Goal: Information Seeking & Learning: Learn about a topic

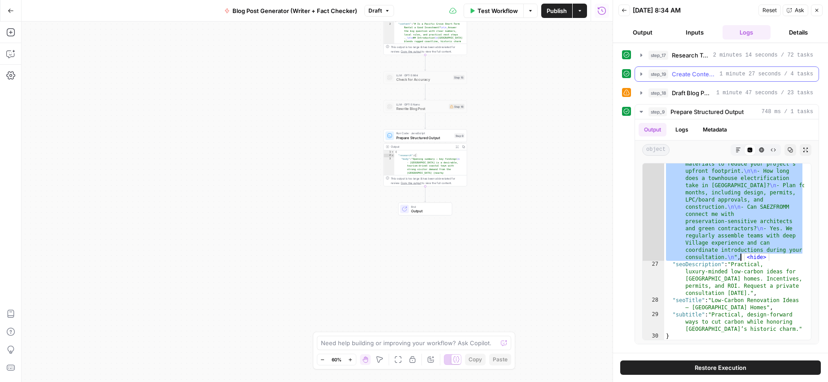
scroll to position [13811, 0]
click at [814, 9] on button "Close" at bounding box center [817, 10] width 12 height 12
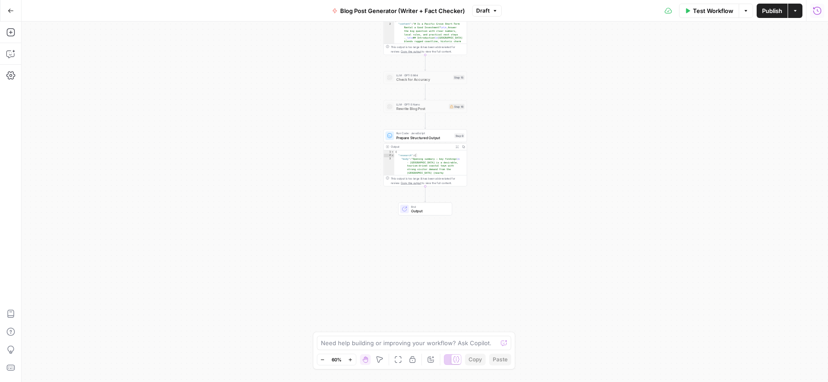
click at [819, 12] on icon "button" at bounding box center [817, 10] width 9 height 9
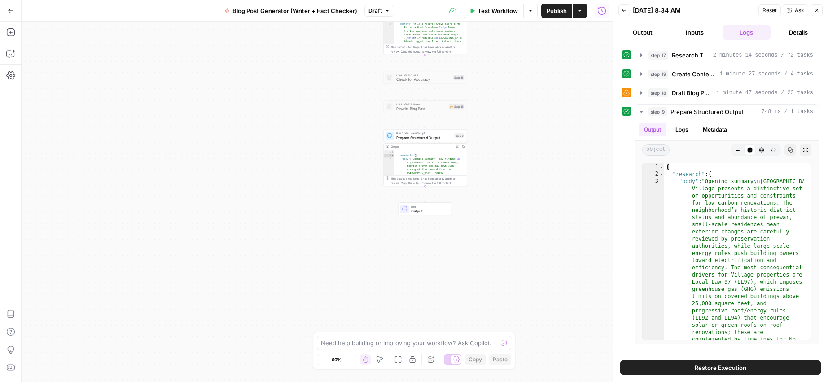
click at [625, 11] on icon "button" at bounding box center [624, 10] width 5 height 5
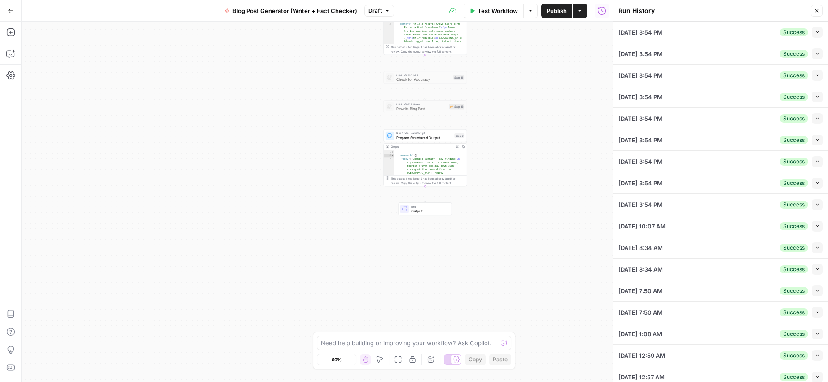
click at [814, 31] on button "Collapse" at bounding box center [817, 32] width 11 height 11
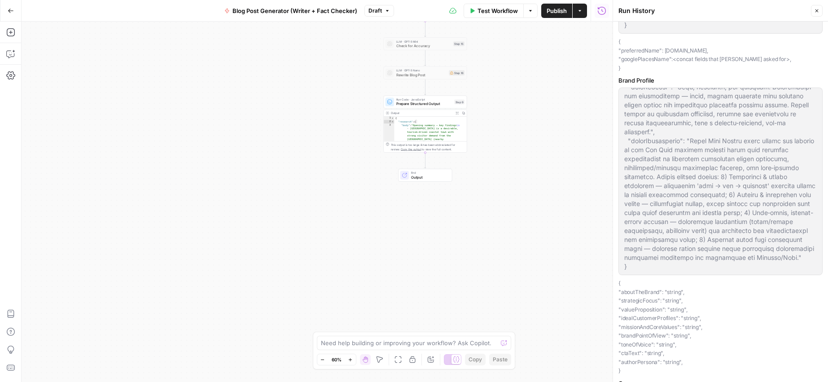
scroll to position [274, 0]
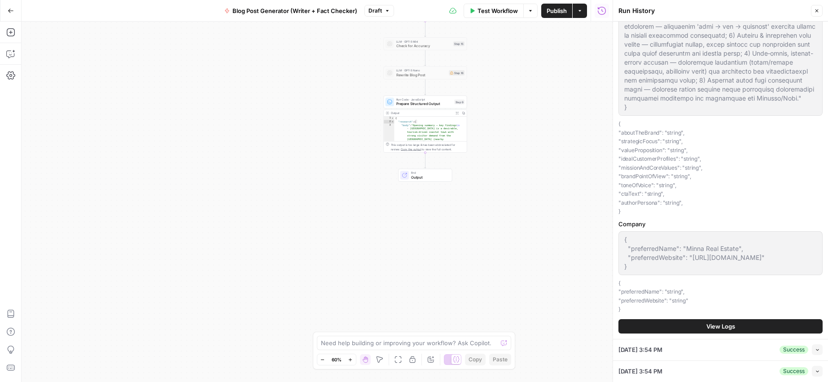
click at [788, 319] on button "View Logs" at bounding box center [721, 326] width 204 height 14
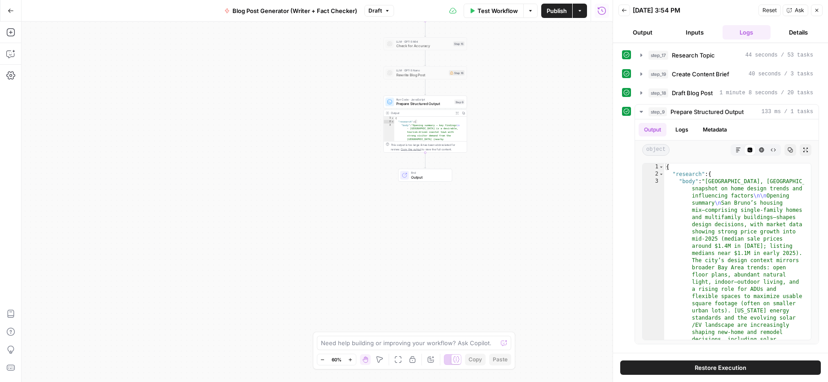
click at [794, 33] on button "Details" at bounding box center [799, 32] width 48 height 14
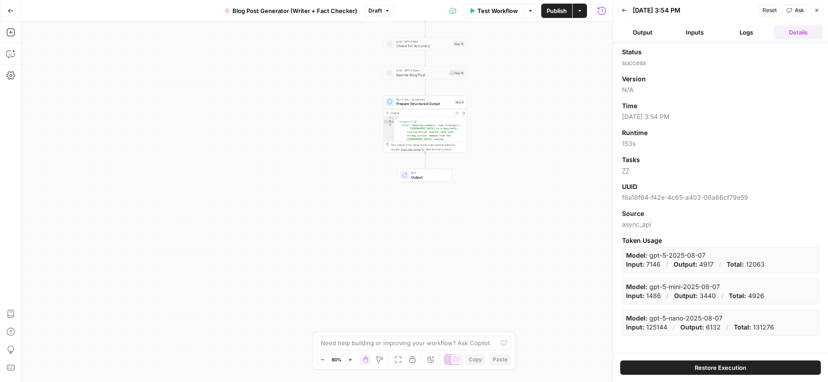
click at [628, 10] on button "Back" at bounding box center [625, 10] width 12 height 12
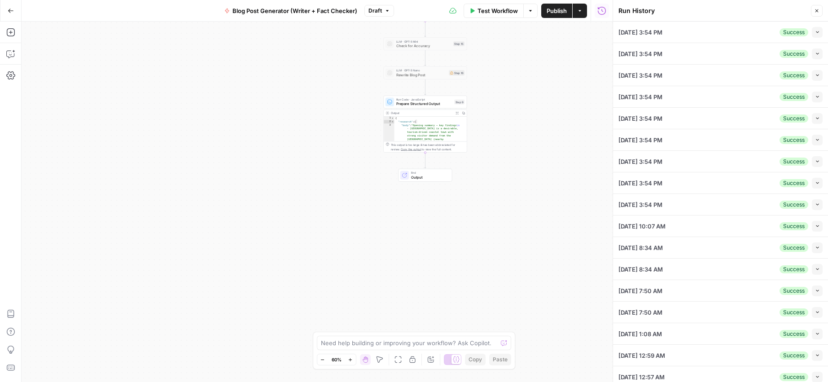
click at [815, 247] on span "Collapse" at bounding box center [815, 247] width 0 height 0
type textarea "{ "preferredName": "[GEOGRAPHIC_DATA]", "googlePlacesName": "[GEOGRAPHIC_DATA]"…"
type textarea "{ "loremipSu": "8448d15s-ame2-4c70-a2e1-se25doei847t", "incidIduNtutl": "ETDOLO…"
type textarea "{ "preferredName": "The [PERSON_NAME] + [PERSON_NAME] Team", "preferredWebsite"…"
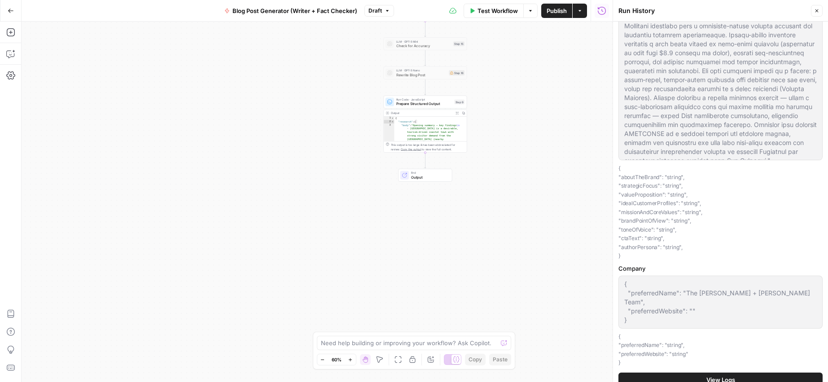
scroll to position [448, 0]
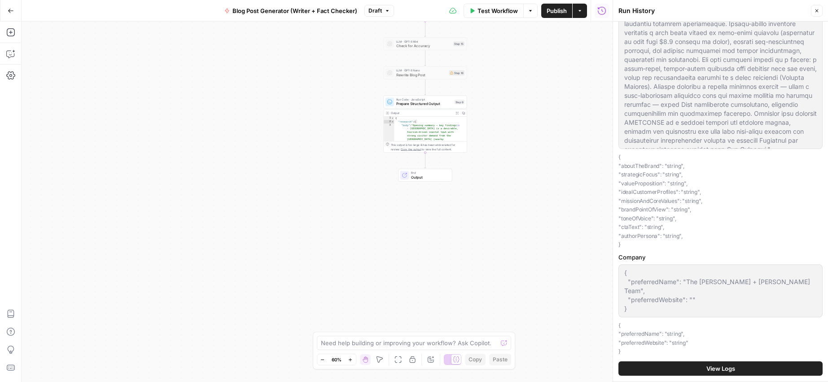
click at [707, 364] on span "View Logs" at bounding box center [721, 368] width 29 height 9
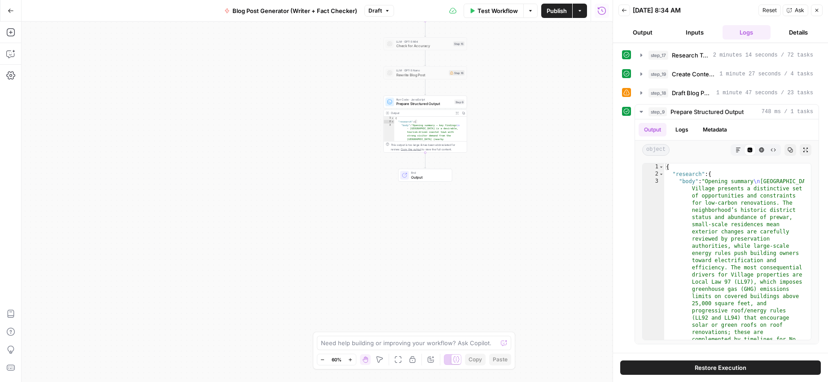
click at [805, 35] on button "Details" at bounding box center [799, 32] width 48 height 14
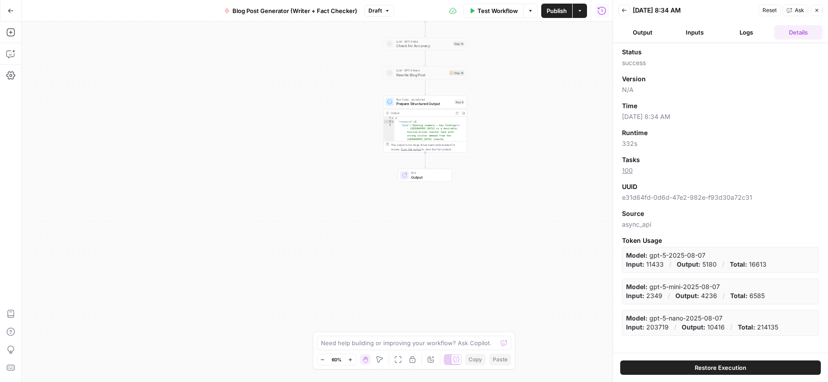
click at [625, 11] on icon "button" at bounding box center [624, 10] width 5 height 5
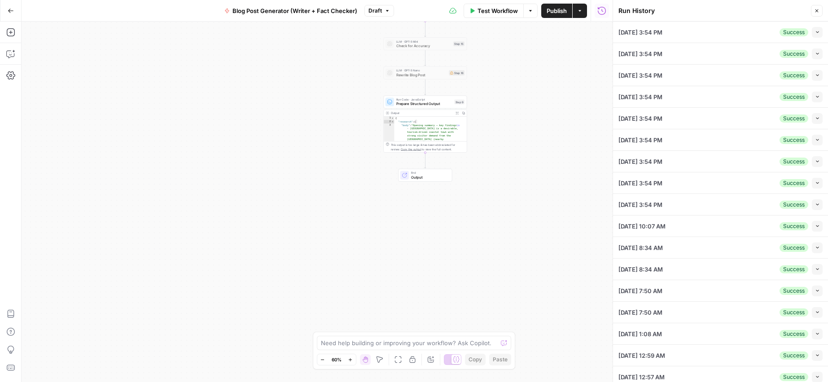
click at [815, 206] on icon "button" at bounding box center [817, 204] width 5 height 5
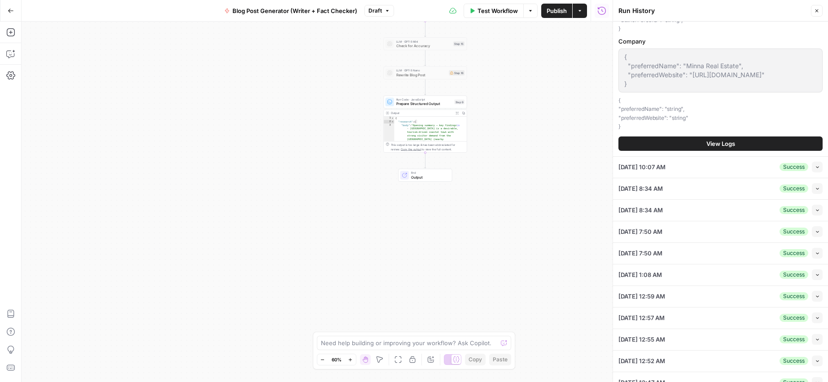
scroll to position [632, 0]
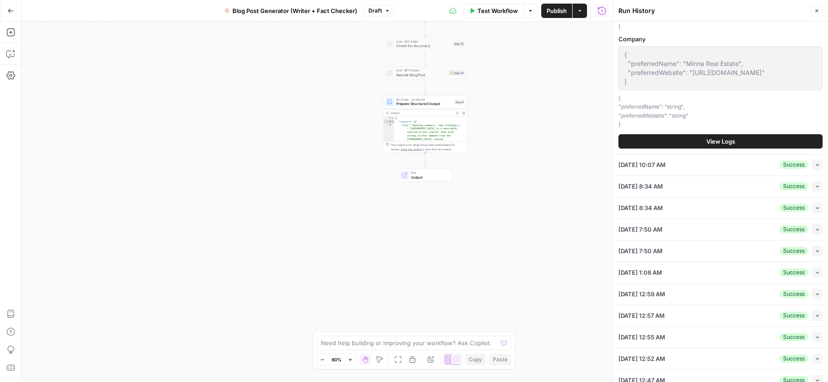
click at [723, 137] on span "View Logs" at bounding box center [721, 141] width 29 height 9
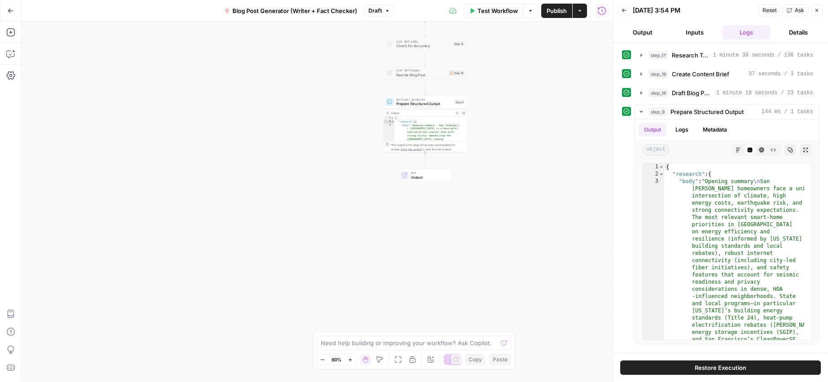
click at [803, 26] on button "Details" at bounding box center [799, 32] width 48 height 14
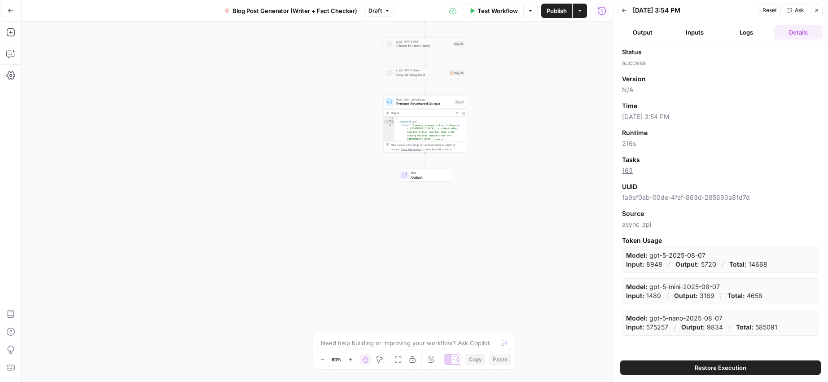
click at [625, 9] on icon "button" at bounding box center [624, 10] width 5 height 5
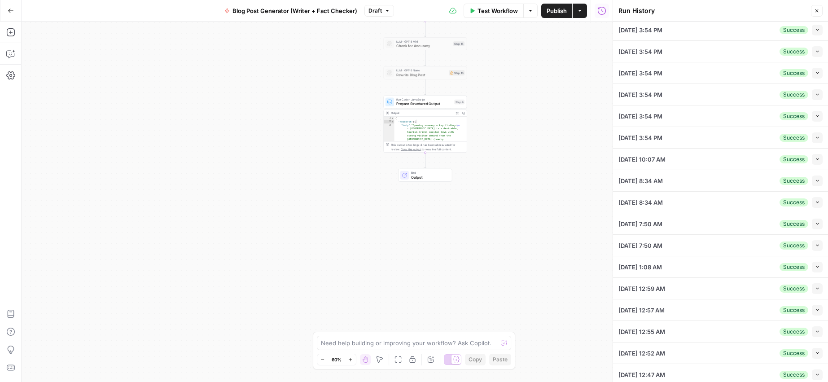
scroll to position [70, 0]
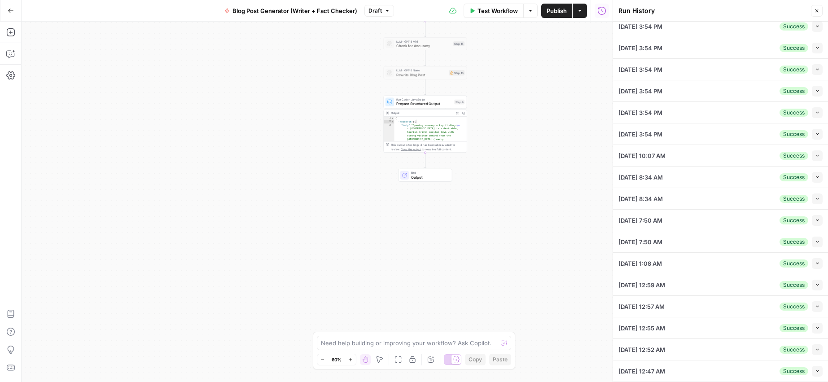
click at [815, 286] on icon "button" at bounding box center [817, 284] width 5 height 5
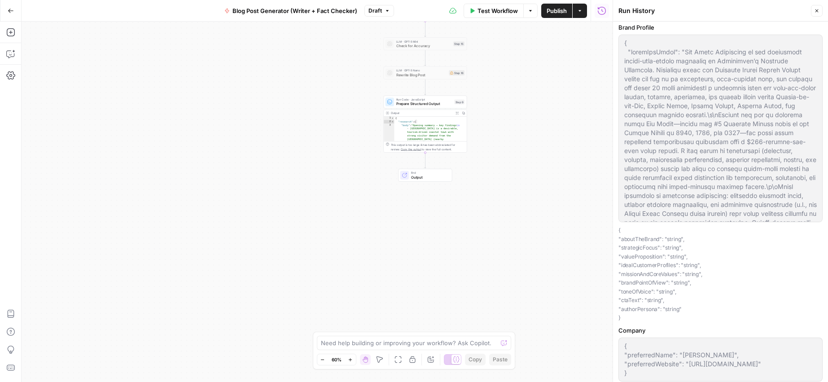
scroll to position [632, 0]
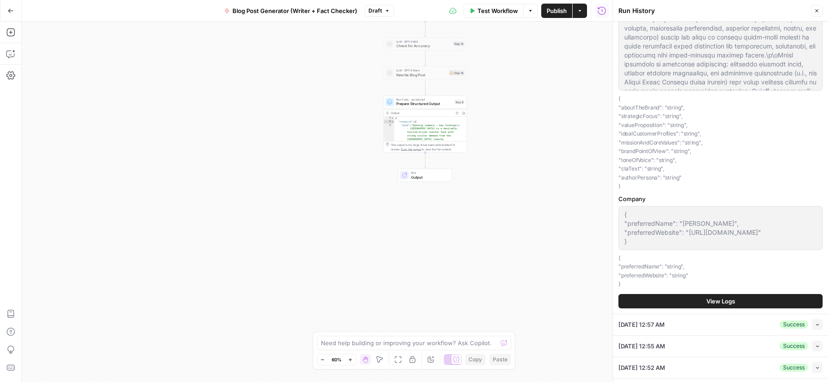
click at [747, 294] on button "View Logs" at bounding box center [721, 301] width 204 height 14
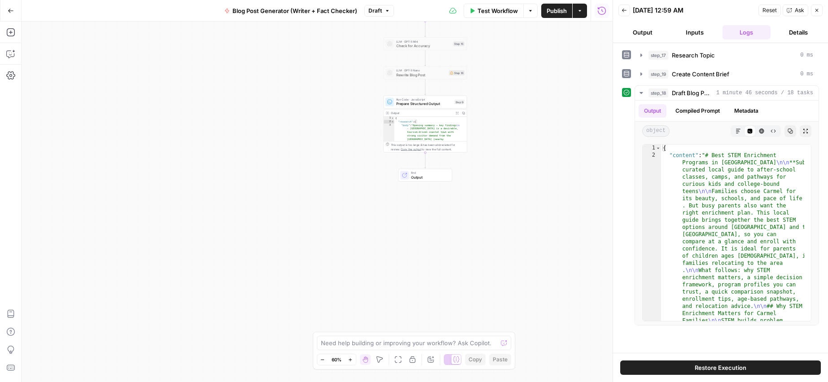
click at [800, 24] on header "Back [DATE] 12:59 AM Reset Ask Close Output Inputs Logs Details" at bounding box center [720, 21] width 215 height 43
click at [799, 30] on button "Details" at bounding box center [799, 32] width 48 height 14
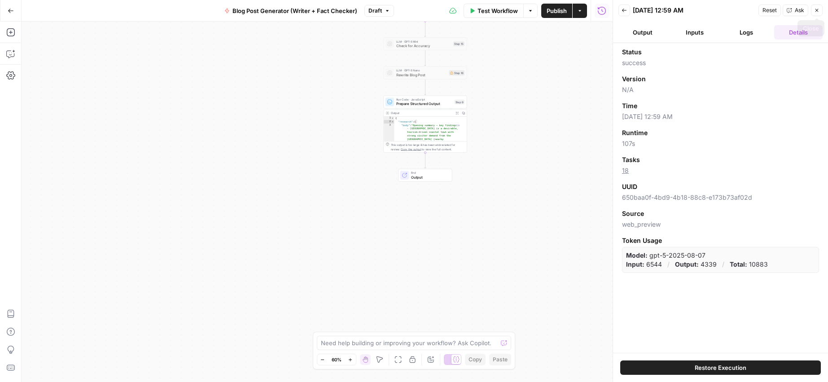
click at [632, 9] on div "Back [DATE] 12:59 AM Reset Ask Close" at bounding box center [721, 10] width 204 height 13
click at [630, 10] on button "Back" at bounding box center [625, 10] width 12 height 12
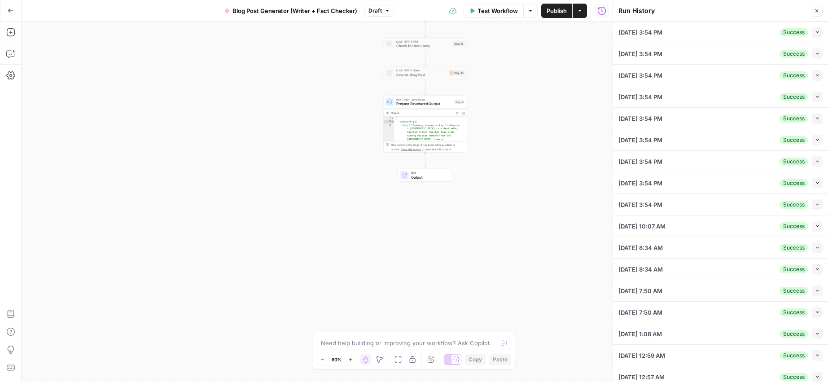
click at [815, 182] on icon "button" at bounding box center [817, 182] width 5 height 5
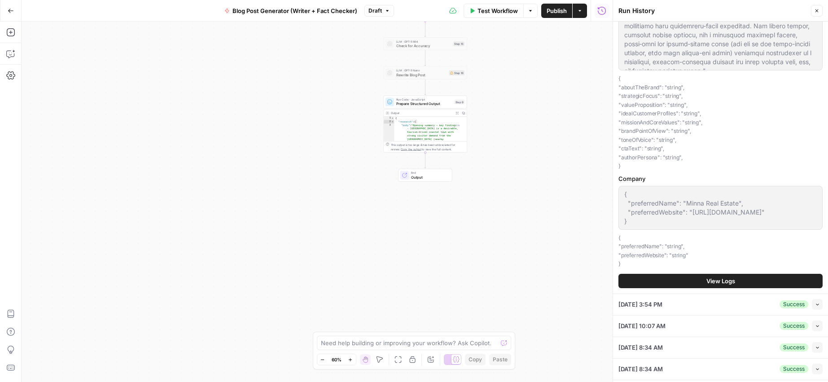
scroll to position [471, 0]
click at [749, 273] on button "View Logs" at bounding box center [721, 280] width 204 height 14
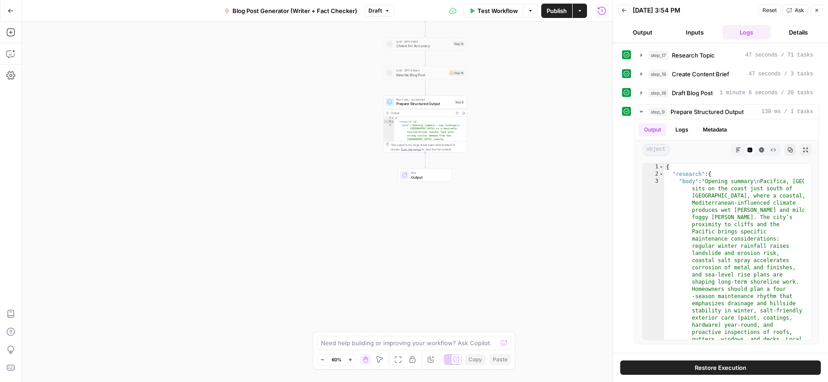
click at [797, 31] on button "Details" at bounding box center [799, 32] width 48 height 14
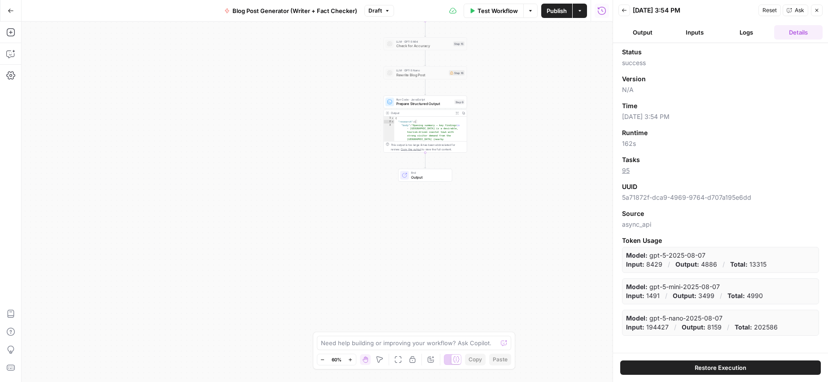
click at [626, 11] on icon "button" at bounding box center [624, 10] width 5 height 5
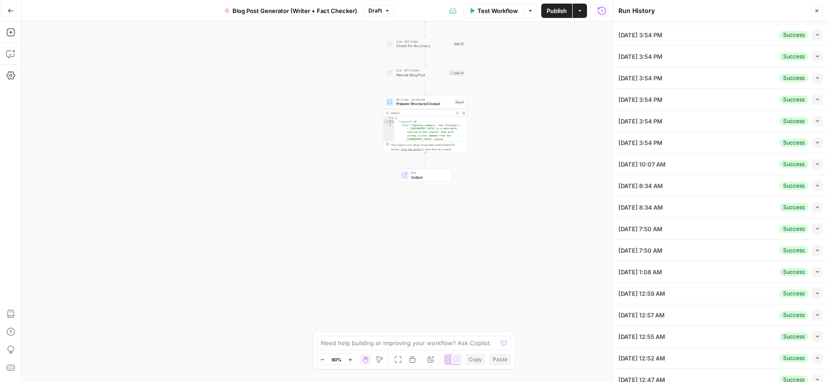
scroll to position [70, 0]
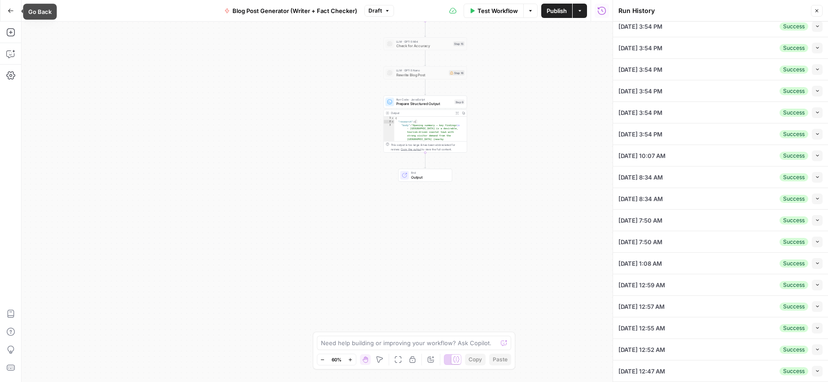
click at [12, 10] on icon "button" at bounding box center [10, 11] width 5 height 4
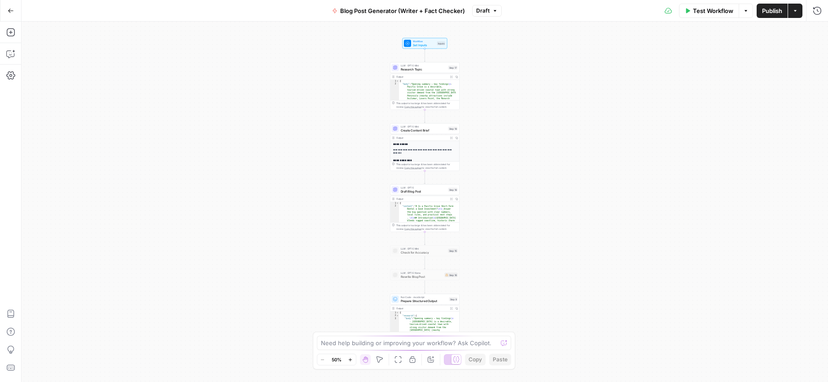
click at [5, 9] on button "Go Back" at bounding box center [11, 11] width 16 height 16
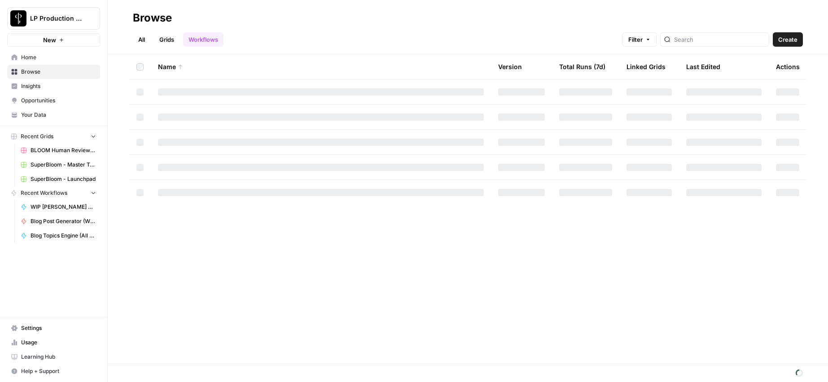
click at [9, 11] on button "LP Production Workloads" at bounding box center [53, 18] width 93 height 22
click at [335, 30] on div "All Grids Workflows Filter Create" at bounding box center [468, 36] width 670 height 22
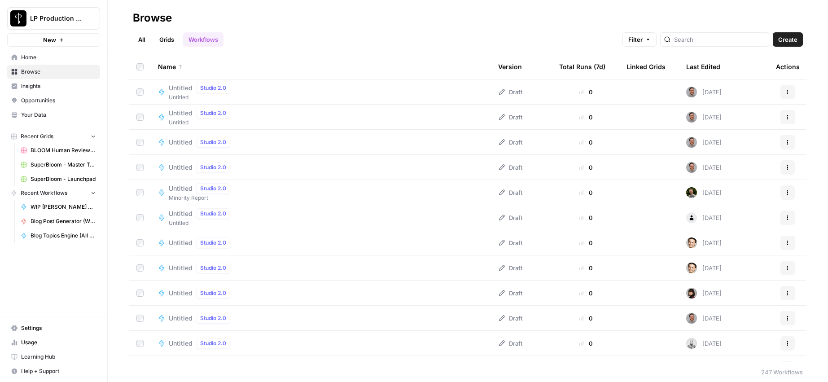
click at [36, 59] on span "Home" at bounding box center [58, 57] width 75 height 8
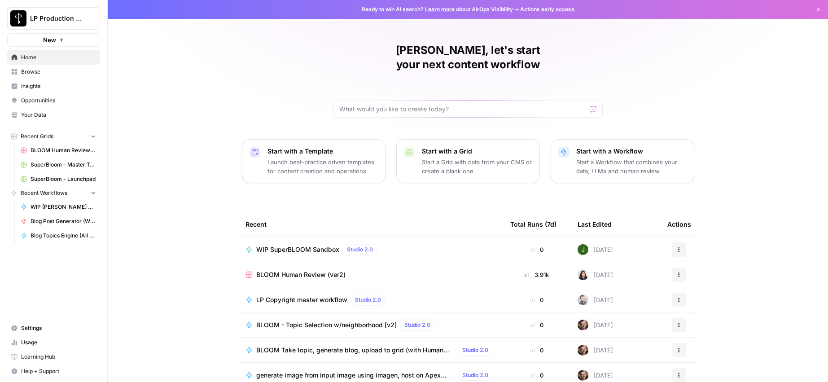
click at [58, 86] on span "Insights" at bounding box center [58, 86] width 75 height 8
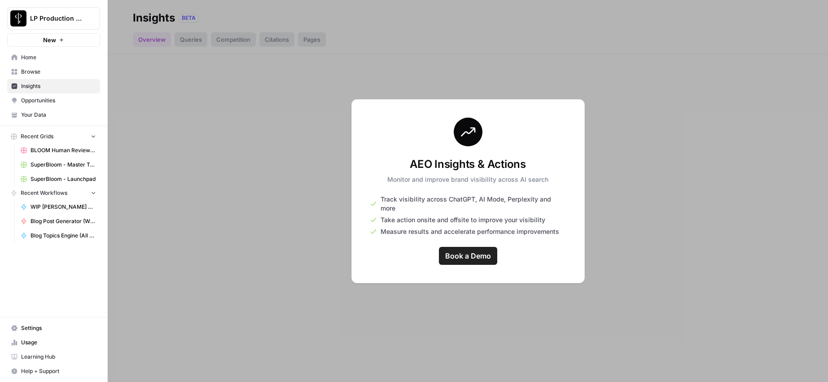
click at [62, 101] on span "Opportunities" at bounding box center [58, 101] width 75 height 8
click at [54, 113] on span "Your Data" at bounding box center [58, 115] width 75 height 8
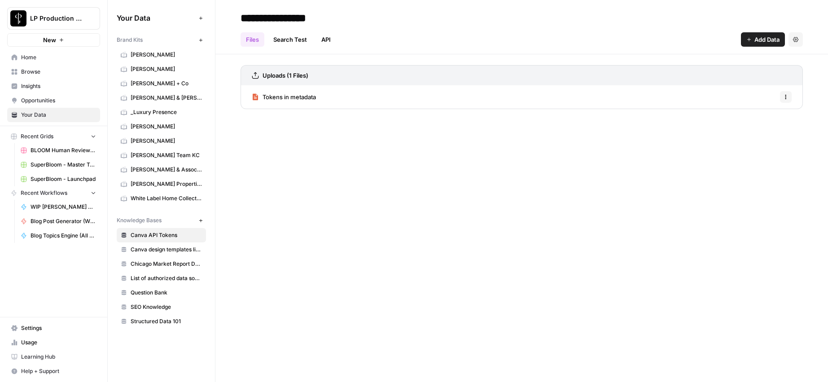
click at [321, 41] on link "API" at bounding box center [326, 39] width 20 height 14
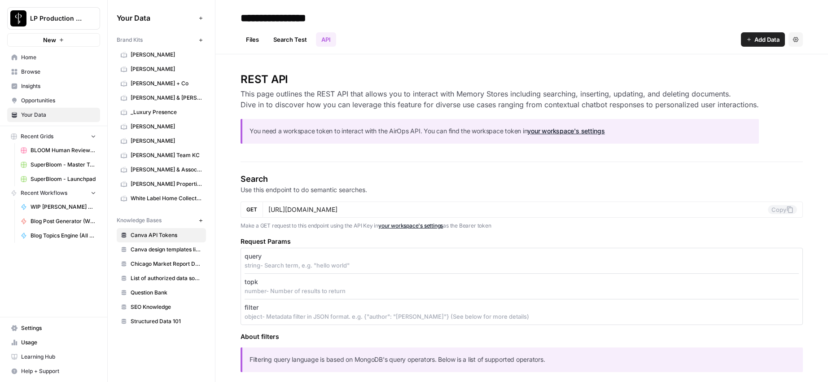
click at [66, 347] on link "Usage" at bounding box center [53, 342] width 93 height 14
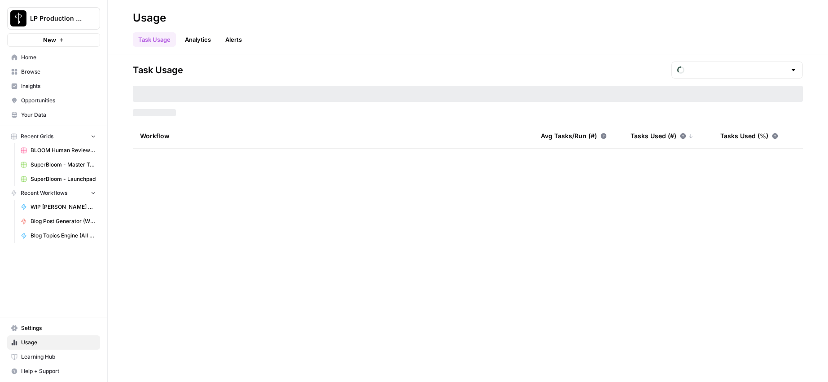
type input "September Tasks"
click at [202, 36] on link "Analytics" at bounding box center [198, 39] width 37 height 14
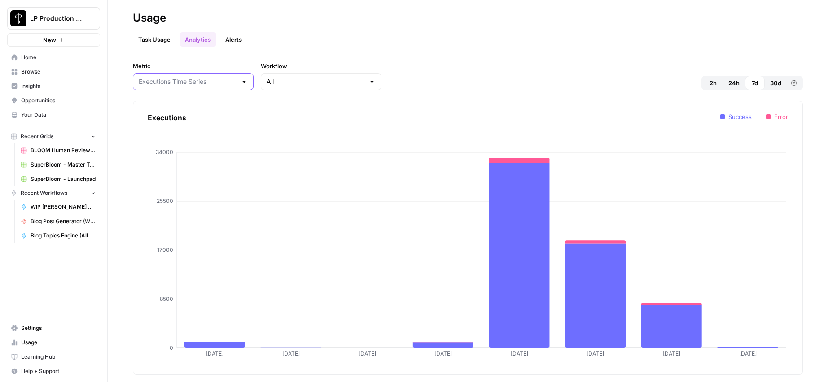
click at [191, 84] on input "Metric" at bounding box center [188, 81] width 98 height 9
click at [194, 119] on span "Latency Time Series" at bounding box center [178, 116] width 75 height 9
type input "Latency Time Series"
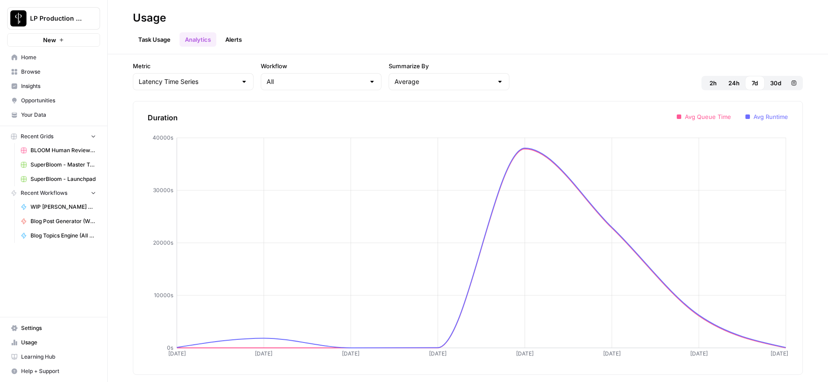
click at [739, 83] on span "24h" at bounding box center [734, 83] width 11 height 9
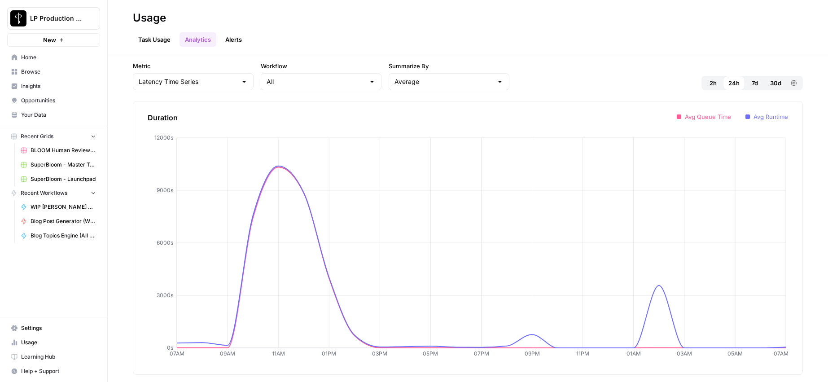
click at [236, 39] on link "Alerts" at bounding box center [233, 39] width 27 height 14
